Goal: Transaction & Acquisition: Purchase product/service

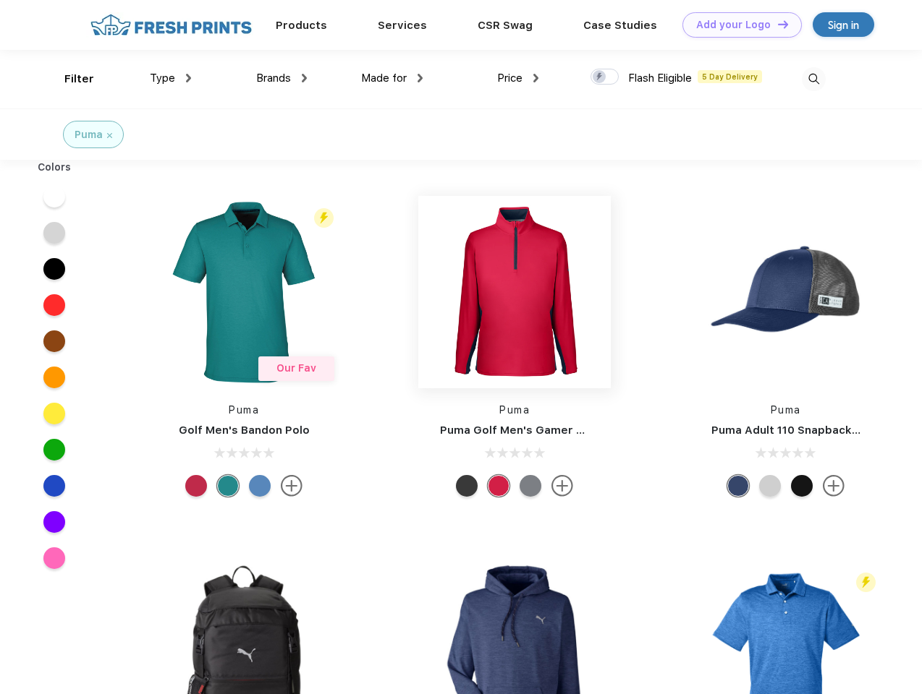
scroll to position [1, 0]
click at [736, 25] on link "Add your Logo Design Tool" at bounding box center [741, 24] width 119 height 25
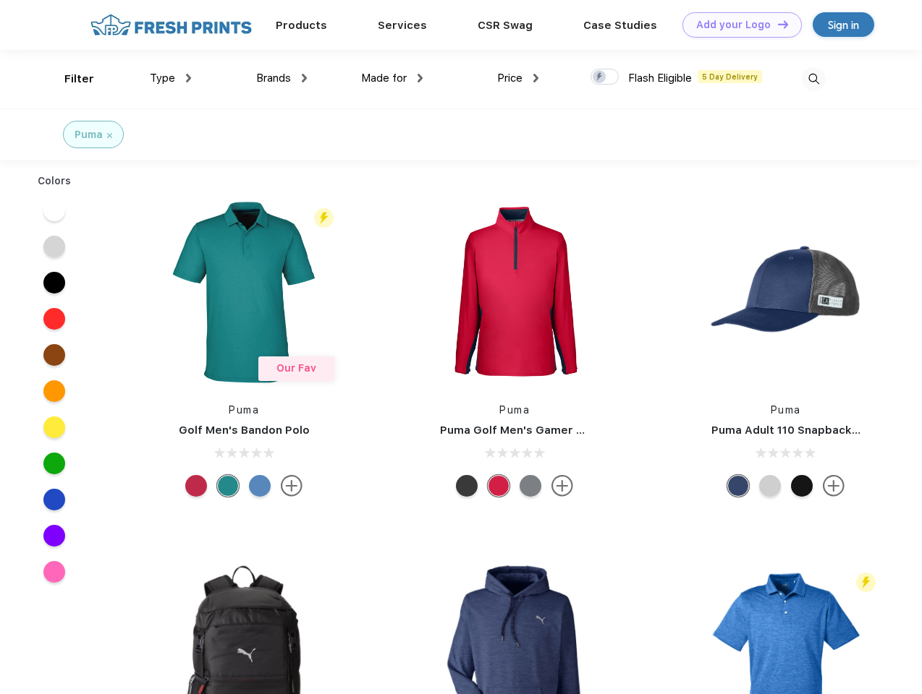
click at [0, 0] on div "Design Tool" at bounding box center [0, 0] width 0 height 0
click at [776, 24] on link "Add your Logo Design Tool" at bounding box center [741, 24] width 119 height 25
click at [69, 79] on div "Filter" at bounding box center [79, 79] width 30 height 17
click at [171, 78] on span "Type" at bounding box center [162, 78] width 25 height 13
click at [281, 78] on span "Brands" at bounding box center [273, 78] width 35 height 13
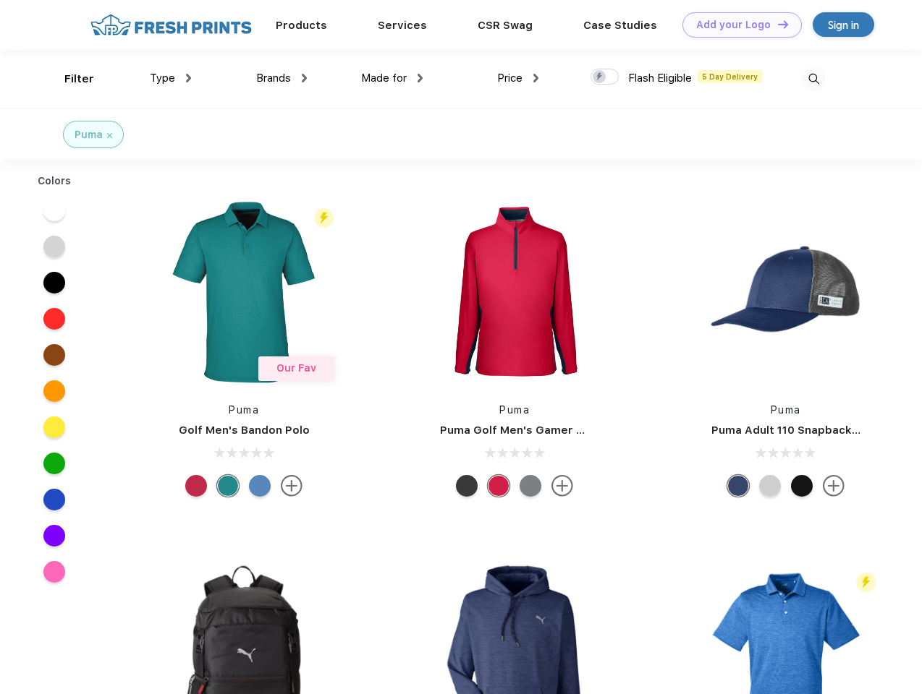
click at [392, 78] on span "Made for" at bounding box center [384, 78] width 46 height 13
click at [518, 78] on span "Price" at bounding box center [509, 78] width 25 height 13
click at [605, 77] on div at bounding box center [604, 77] width 28 height 16
click at [600, 77] on input "checkbox" at bounding box center [594, 72] width 9 height 9
click at [813, 79] on img at bounding box center [813, 79] width 24 height 24
